Goal: Complete application form: Complete application form

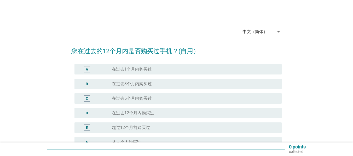
click at [277, 32] on icon "arrow_drop_down" at bounding box center [278, 32] width 6 height 6
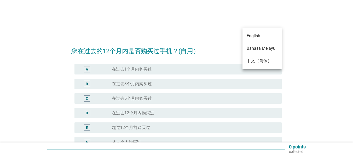
click at [259, 39] on div "English" at bounding box center [262, 36] width 31 height 13
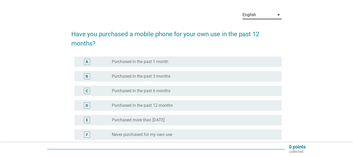
scroll to position [26, 0]
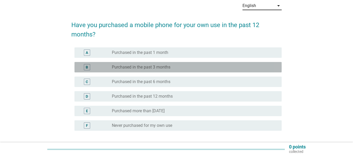
click at [173, 66] on div "radio_button_unchecked Purchased in the past 3 months" at bounding box center [192, 67] width 161 height 5
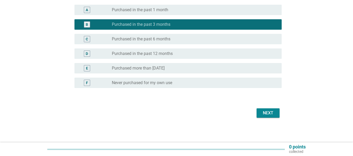
scroll to position [69, 0]
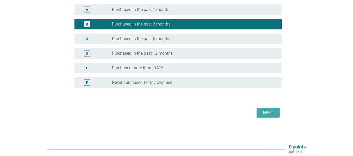
click at [269, 114] on div "Next" at bounding box center [268, 113] width 15 height 6
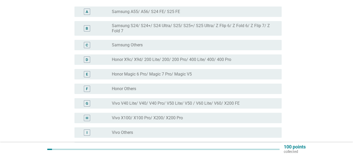
scroll to position [52, 0]
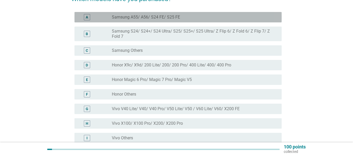
click at [185, 16] on div "radio_button_unchecked Samsung A55/ A56/ S24 FE/ S25 FE" at bounding box center [192, 17] width 161 height 5
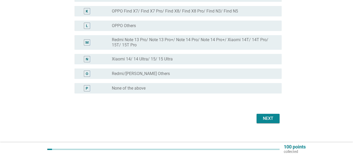
scroll to position [214, 0]
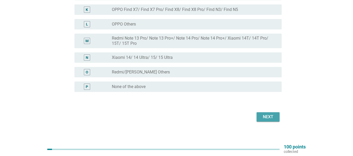
click at [273, 114] on div "Next" at bounding box center [268, 117] width 15 height 6
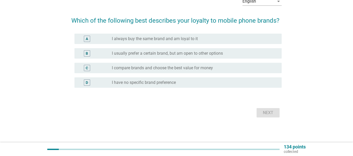
scroll to position [0, 0]
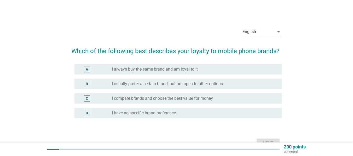
click at [164, 68] on label "I always buy the same brand and am loyal to it" at bounding box center [155, 69] width 86 height 5
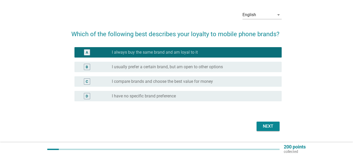
scroll to position [26, 0]
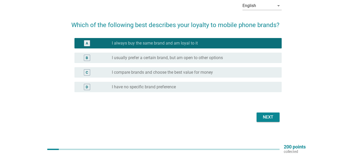
click at [266, 114] on button "Next" at bounding box center [267, 117] width 23 height 9
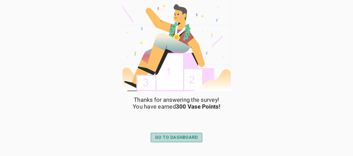
click at [177, 137] on div "GO TO DASHBOARD" at bounding box center [176, 138] width 43 height 6
